Goal: Task Accomplishment & Management: Manage account settings

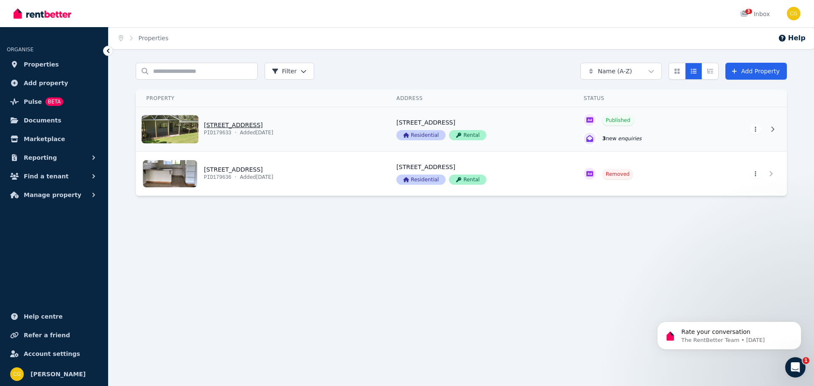
click at [259, 135] on link "View property details" at bounding box center [261, 129] width 250 height 44
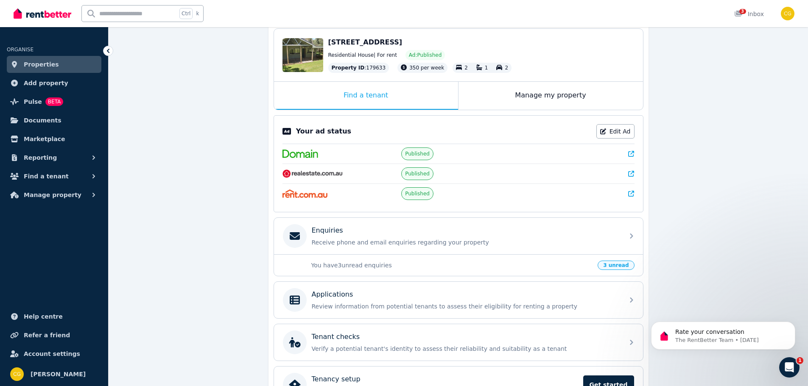
scroll to position [85, 0]
click at [621, 265] on span "3 unread" at bounding box center [615, 264] width 36 height 9
click at [633, 234] on icon at bounding box center [635, 236] width 10 height 10
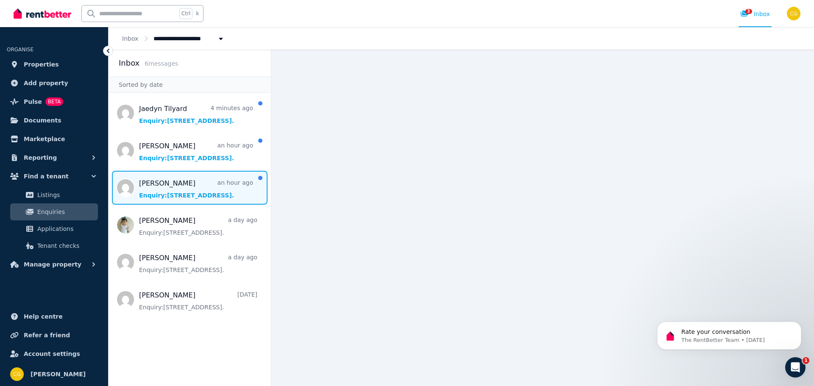
click at [160, 189] on span "Message list" at bounding box center [190, 188] width 162 height 34
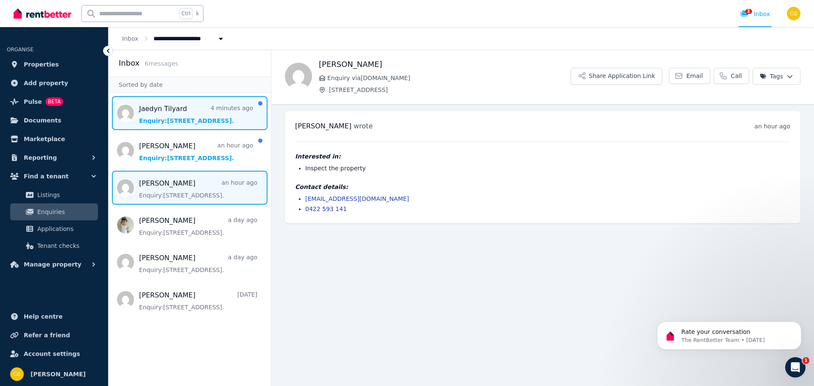
click at [160, 117] on span "Message list" at bounding box center [190, 113] width 162 height 34
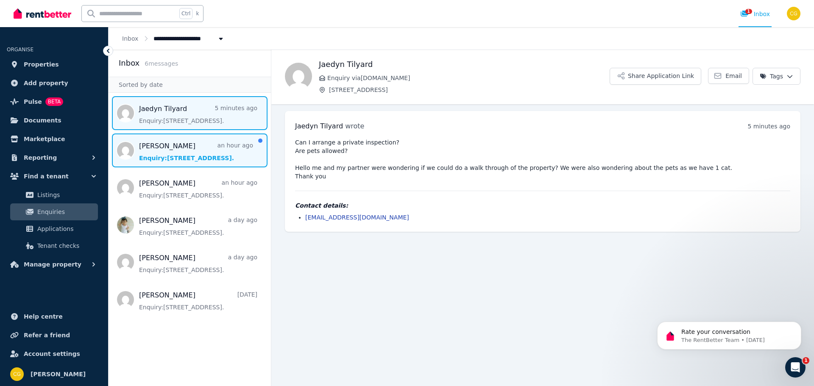
click at [161, 151] on span "Message list" at bounding box center [190, 151] width 162 height 34
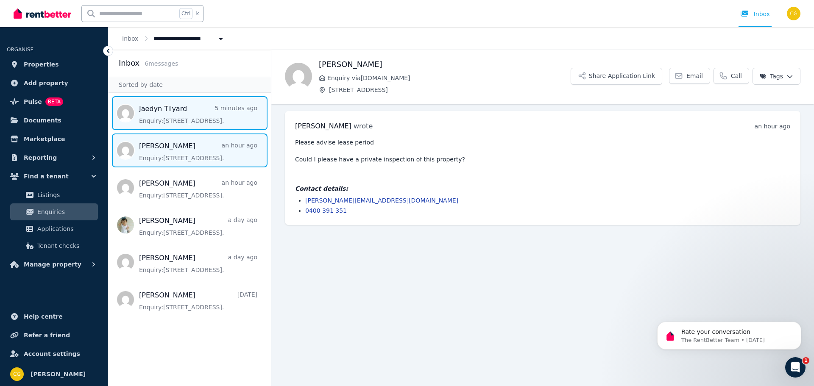
click at [177, 116] on span "Message list" at bounding box center [190, 113] width 162 height 34
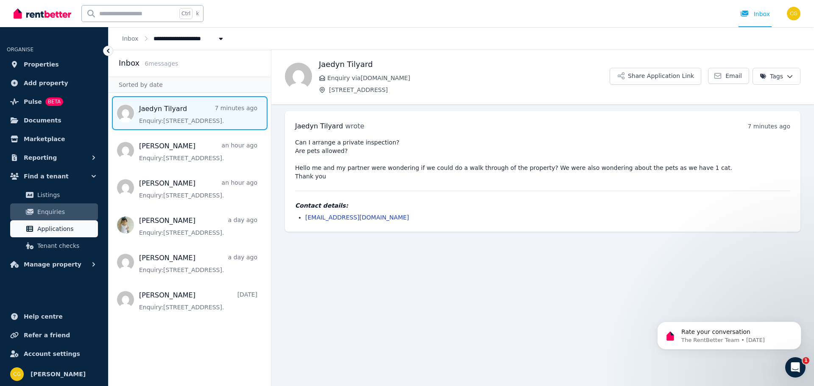
click at [46, 226] on span "Applications" at bounding box center [65, 229] width 57 height 10
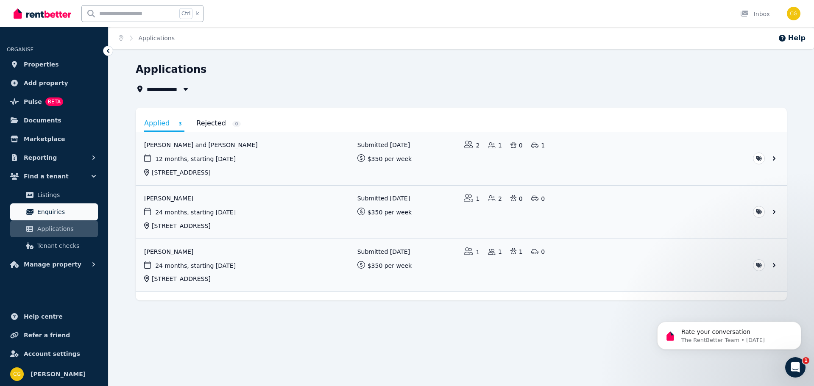
click at [46, 212] on span "Enquiries" at bounding box center [65, 212] width 57 height 10
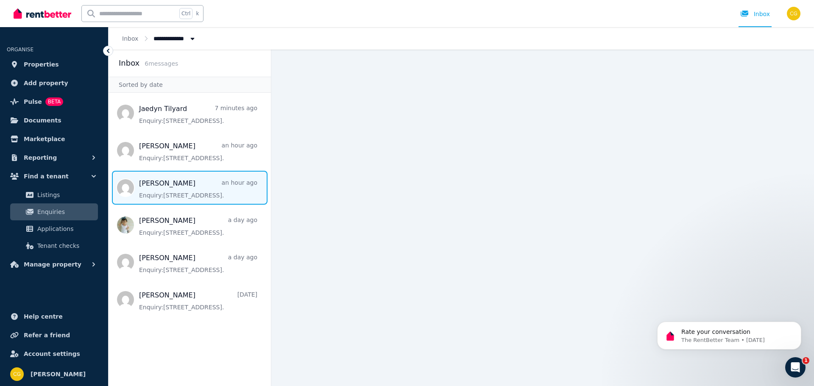
click at [181, 191] on span "Message list" at bounding box center [190, 188] width 162 height 34
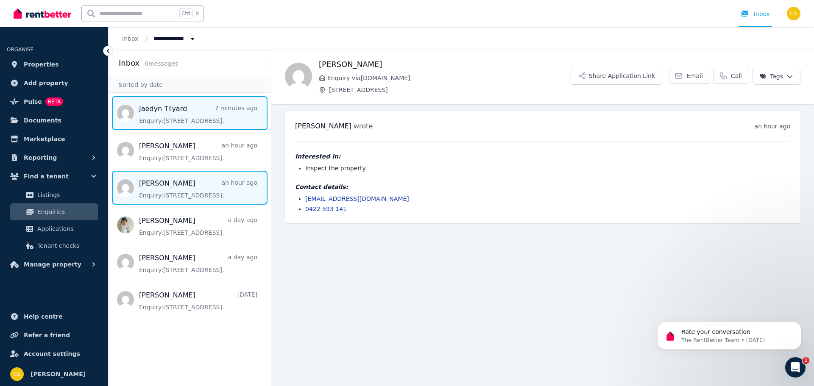
click at [176, 117] on span "Message list" at bounding box center [190, 113] width 162 height 34
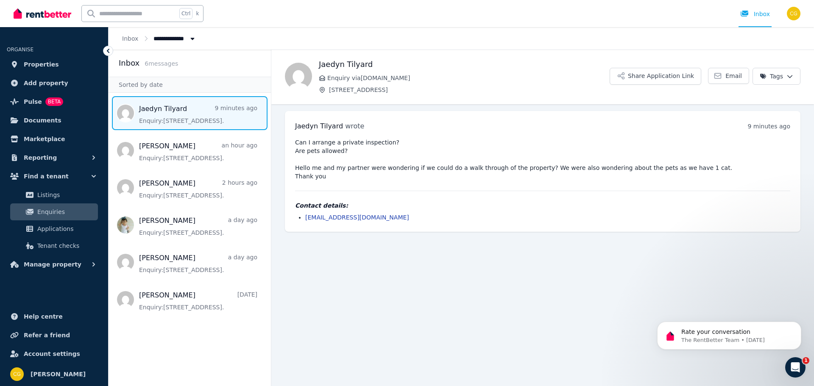
click at [340, 217] on link "[EMAIL_ADDRESS][DOMAIN_NAME]" at bounding box center [357, 217] width 104 height 7
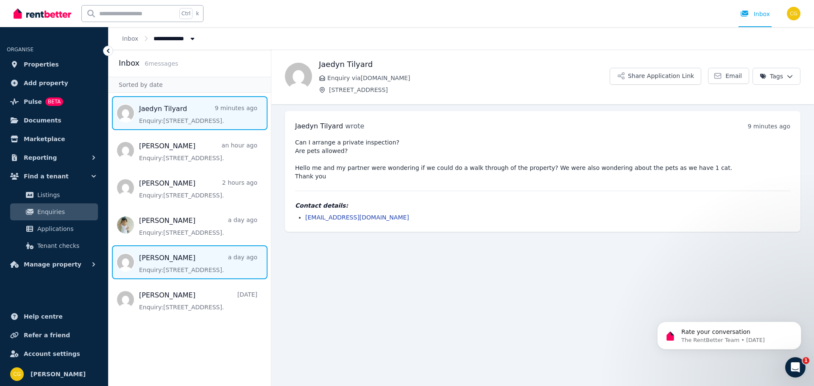
click at [167, 269] on span "Message list" at bounding box center [190, 262] width 162 height 34
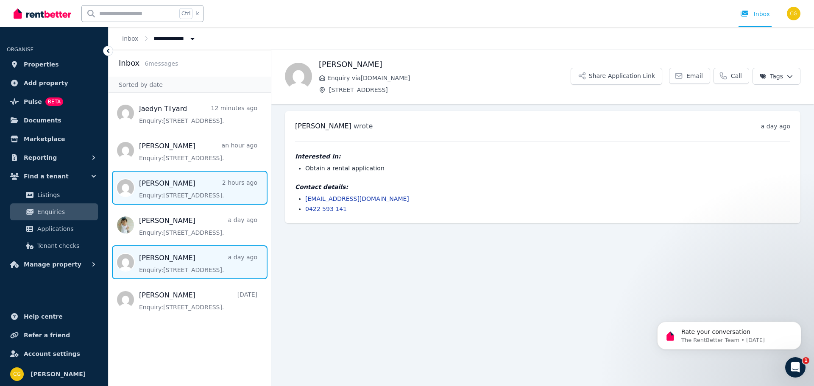
click at [181, 192] on span "Message list" at bounding box center [190, 188] width 162 height 34
